Goal: Navigation & Orientation: Find specific page/section

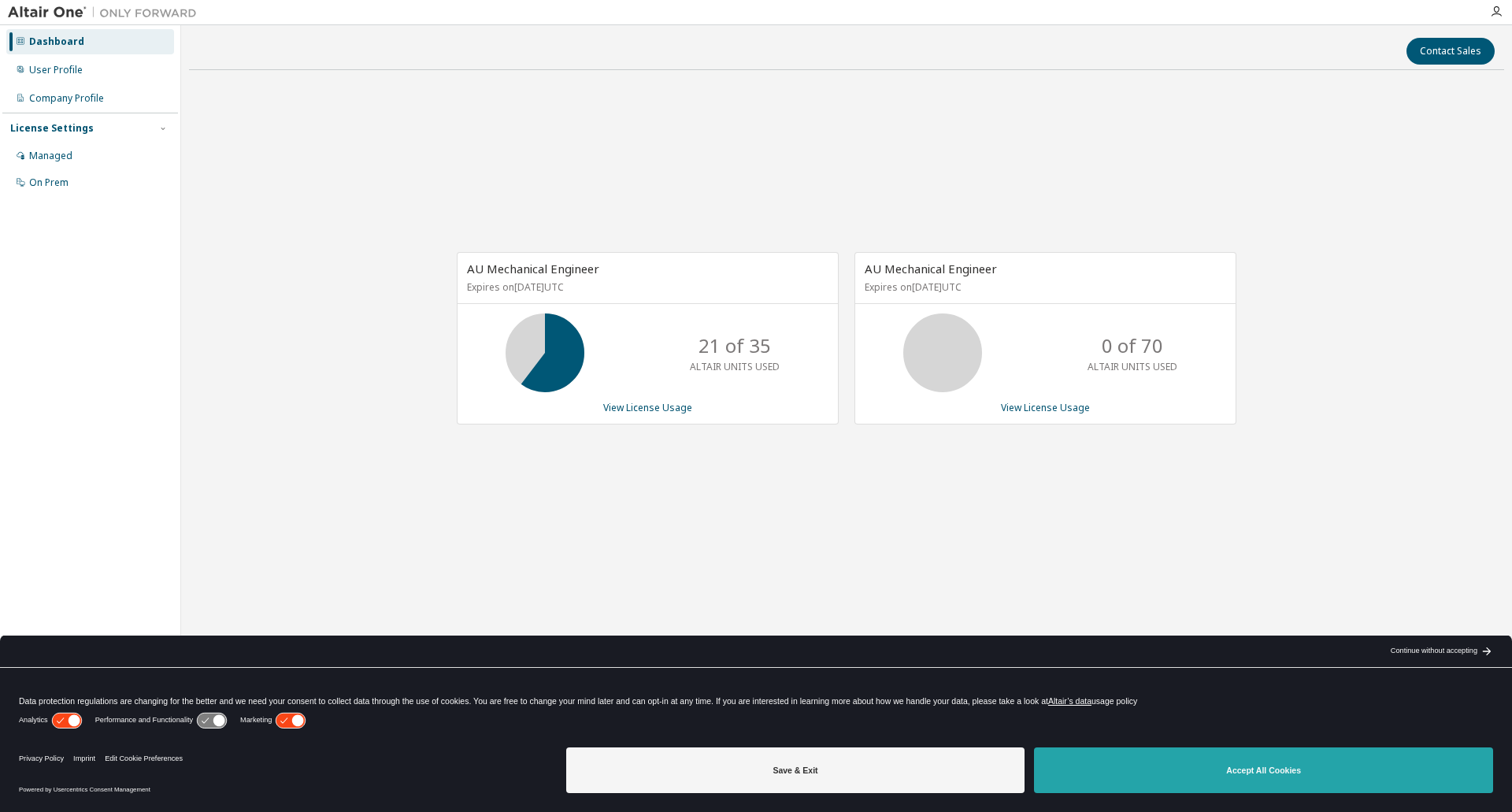
click at [1264, 766] on button "Accept All Cookies" at bounding box center [1264, 771] width 459 height 46
